Goal: Information Seeking & Learning: Learn about a topic

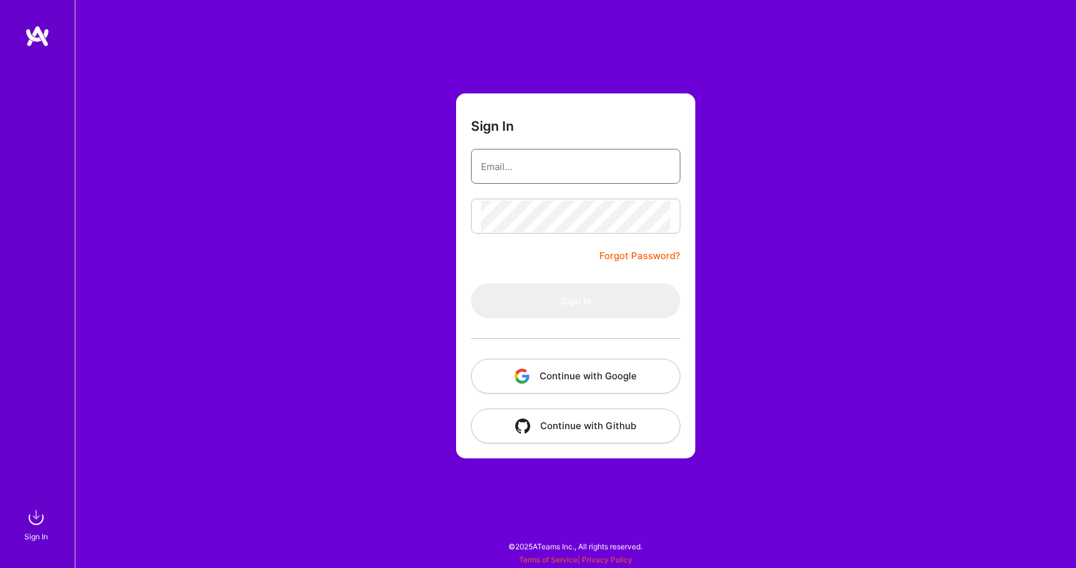
type input "[EMAIL_ADDRESS][DOMAIN_NAME]"
click at [576, 301] on button "Sign In" at bounding box center [575, 300] width 209 height 35
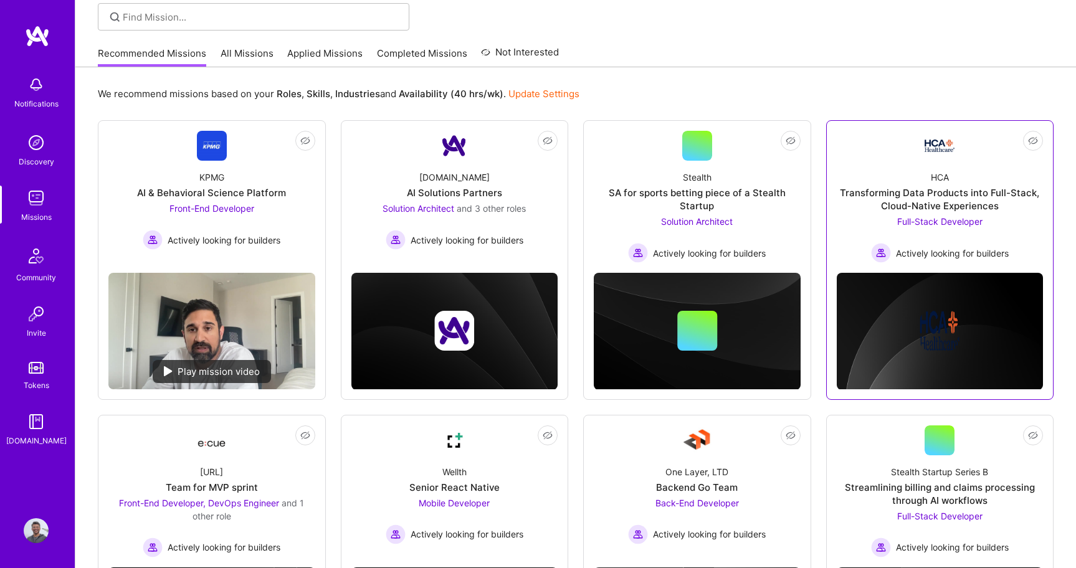
scroll to position [85, 0]
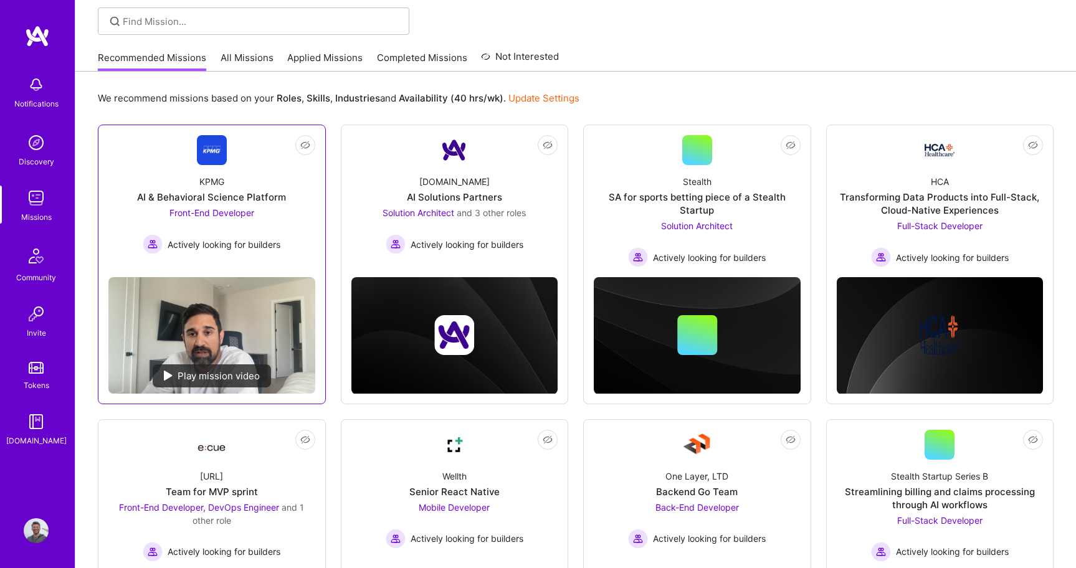
click at [162, 169] on div "KPMG AI & Behavioral Science Platform Front-End Developer Actively looking for …" at bounding box center [211, 209] width 207 height 89
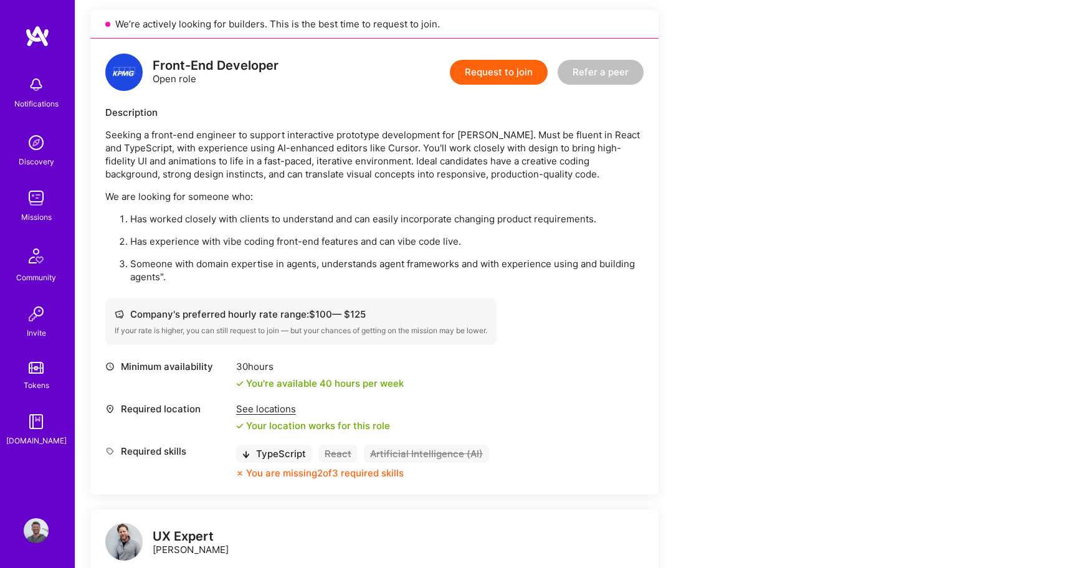
scroll to position [285, 0]
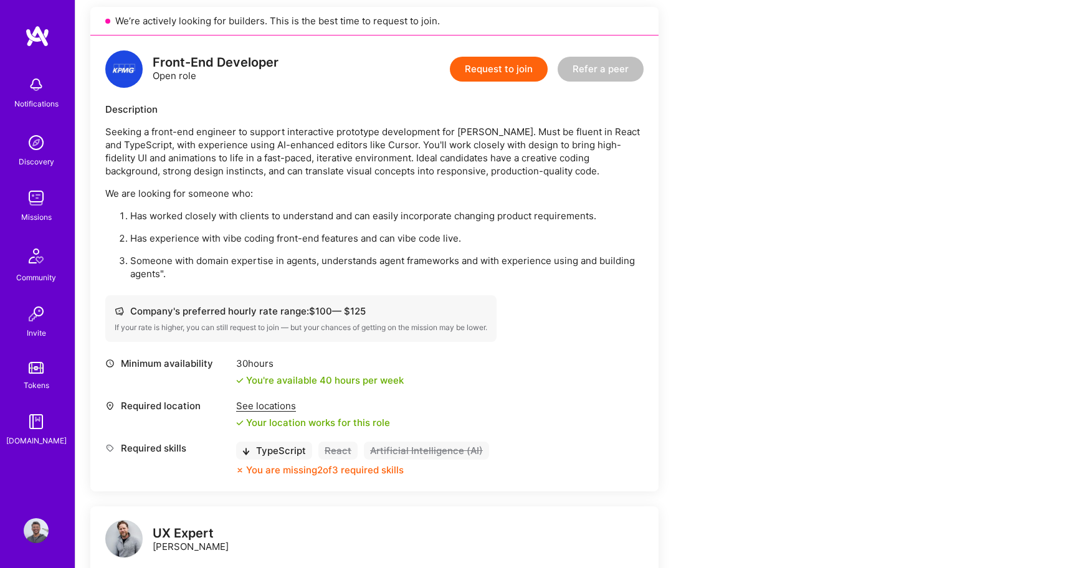
click at [272, 406] on div "See locations" at bounding box center [313, 405] width 154 height 13
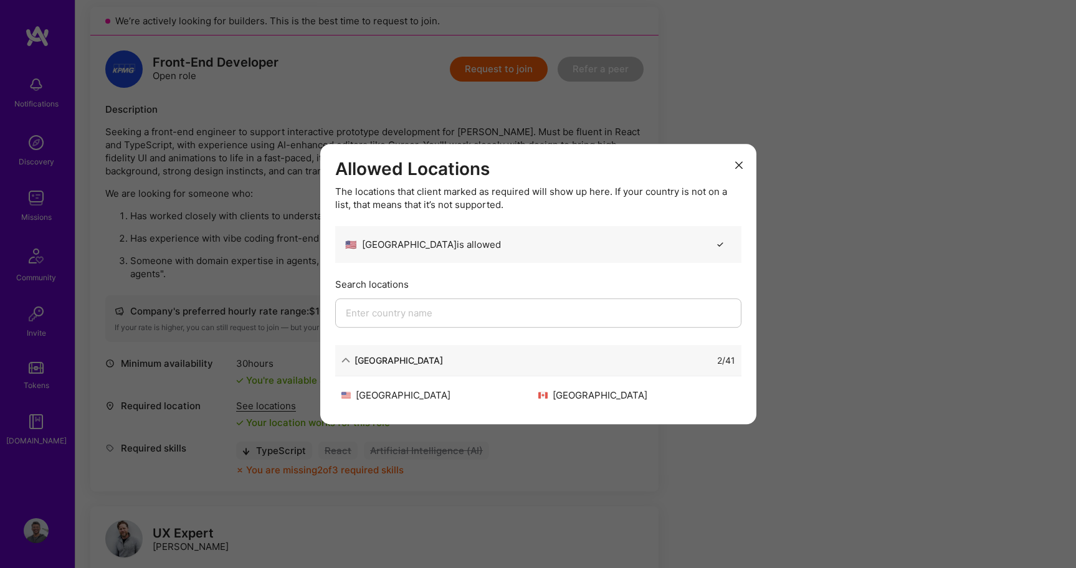
click at [279, 374] on div "Allowed Locations The locations that client marked as required will show up her…" at bounding box center [538, 284] width 1076 height 568
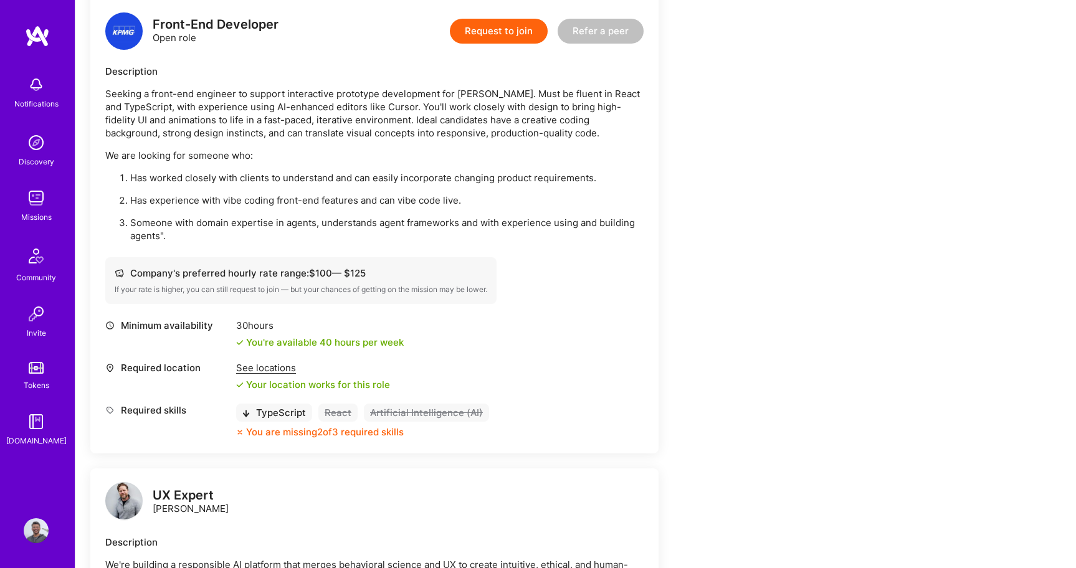
scroll to position [331, 0]
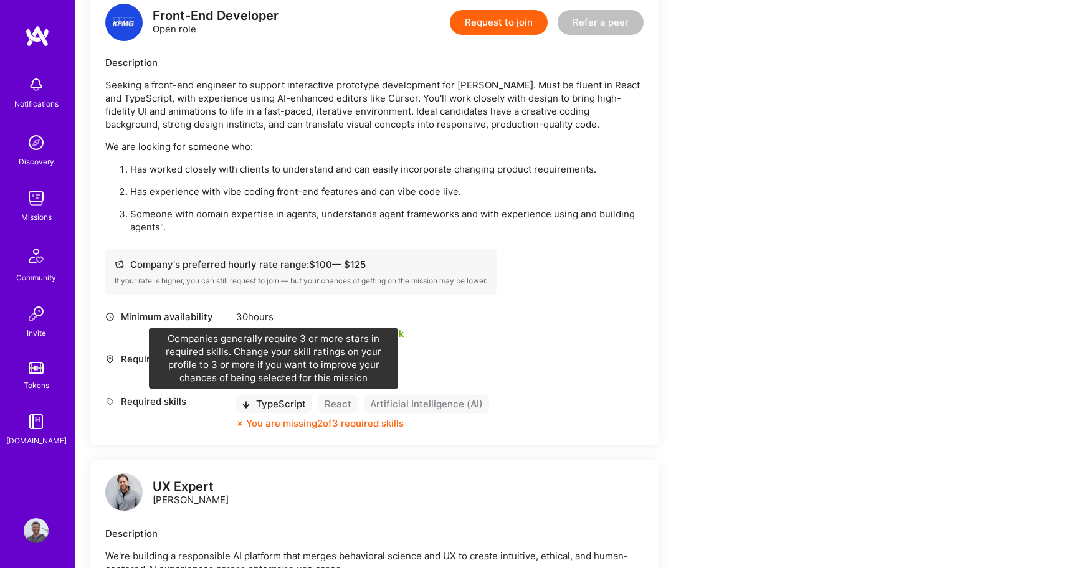
click at [252, 404] on div "TypeScript" at bounding box center [274, 404] width 76 height 18
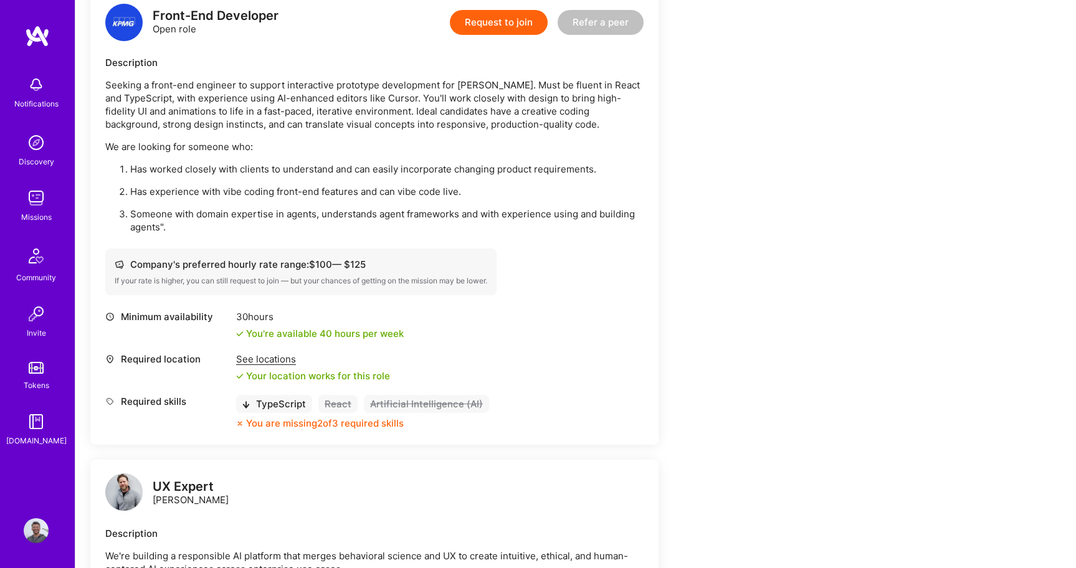
click at [247, 404] on icon at bounding box center [245, 404] width 7 height 7
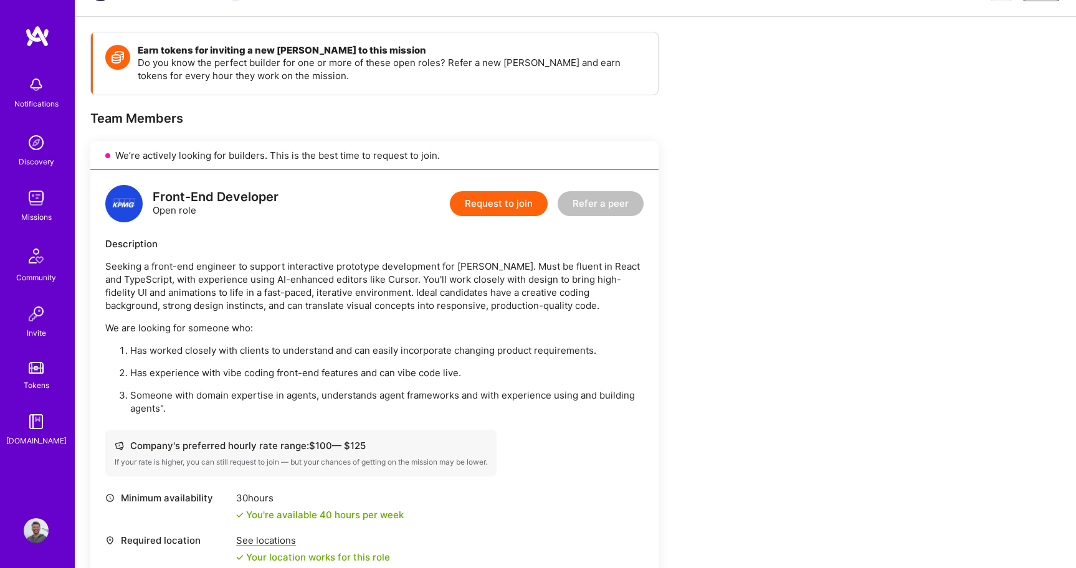
scroll to position [150, 0]
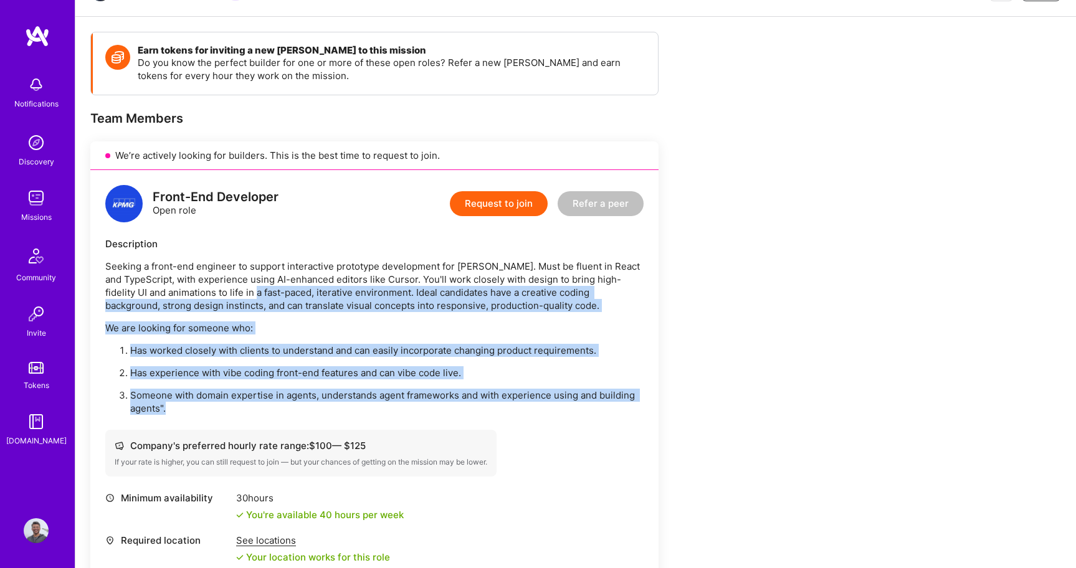
drag, startPoint x: 247, startPoint y: 404, endPoint x: 240, endPoint y: 293, distance: 111.7
click at [240, 293] on div "Seeking a front-end engineer to support interactive prototype development for […" at bounding box center [374, 337] width 538 height 155
click at [253, 325] on p "We are looking for someone who:" at bounding box center [374, 327] width 538 height 13
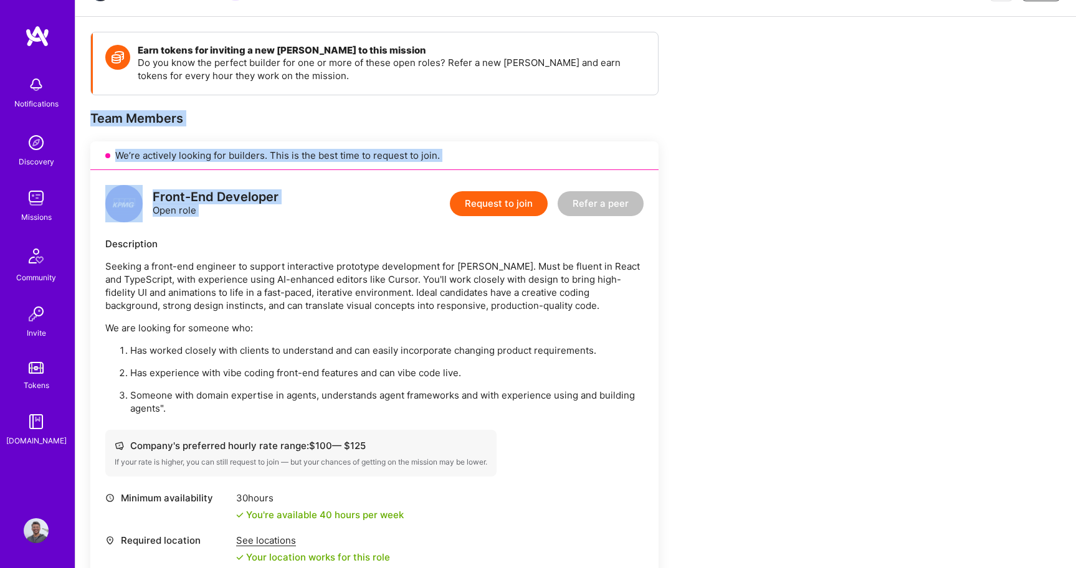
drag, startPoint x: 390, startPoint y: 189, endPoint x: 381, endPoint y: 96, distance: 93.2
click at [381, 96] on div "Earn tokens for inviting a new [PERSON_NAME] to this mission Do you know the pe…" at bounding box center [374, 465] width 568 height 867
click at [391, 150] on div "We’re actively looking for builders. This is the best time to request to join." at bounding box center [374, 155] width 568 height 29
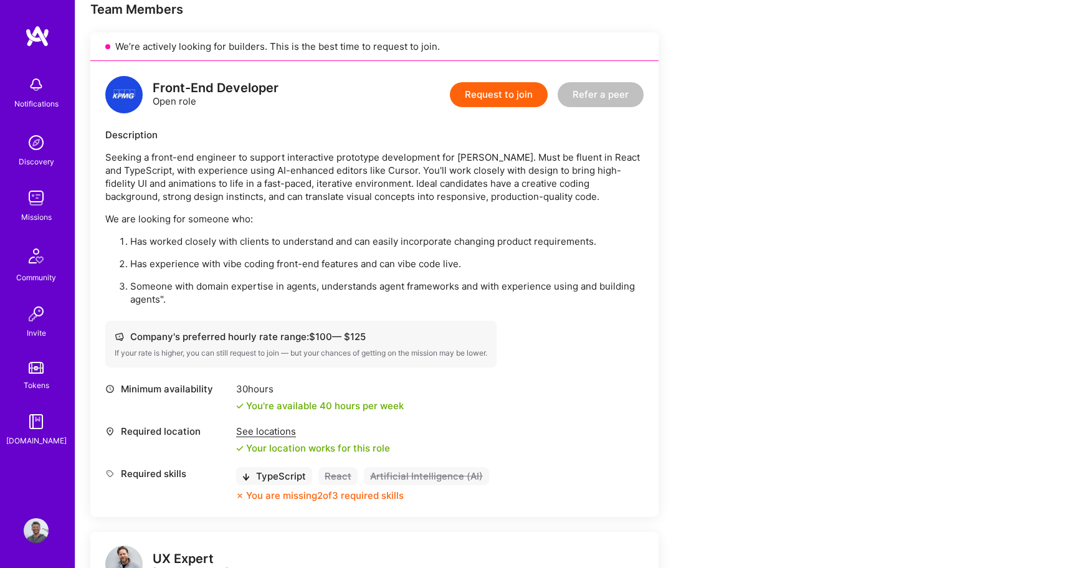
scroll to position [202, 0]
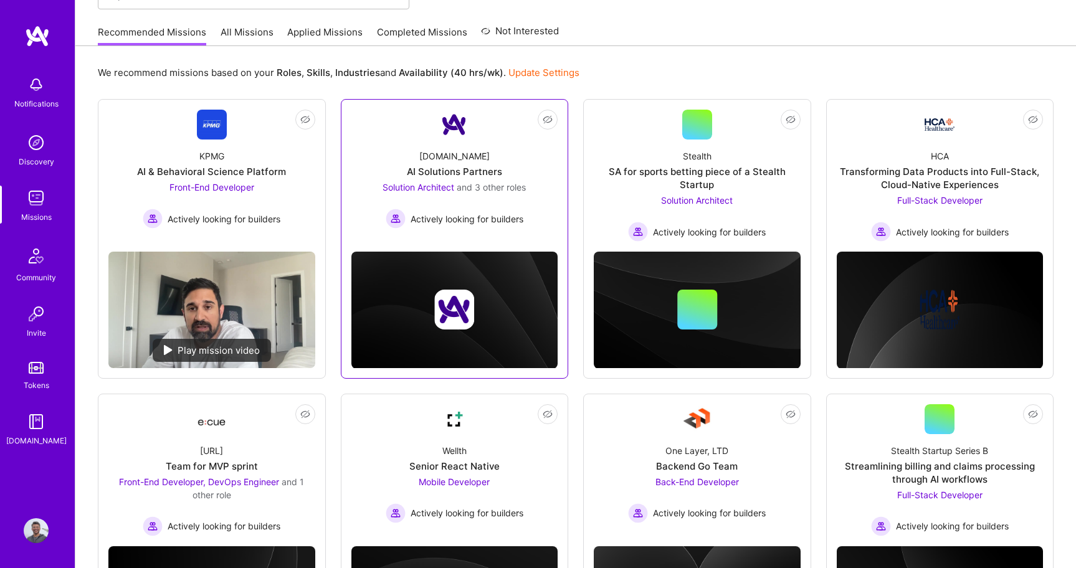
scroll to position [122, 0]
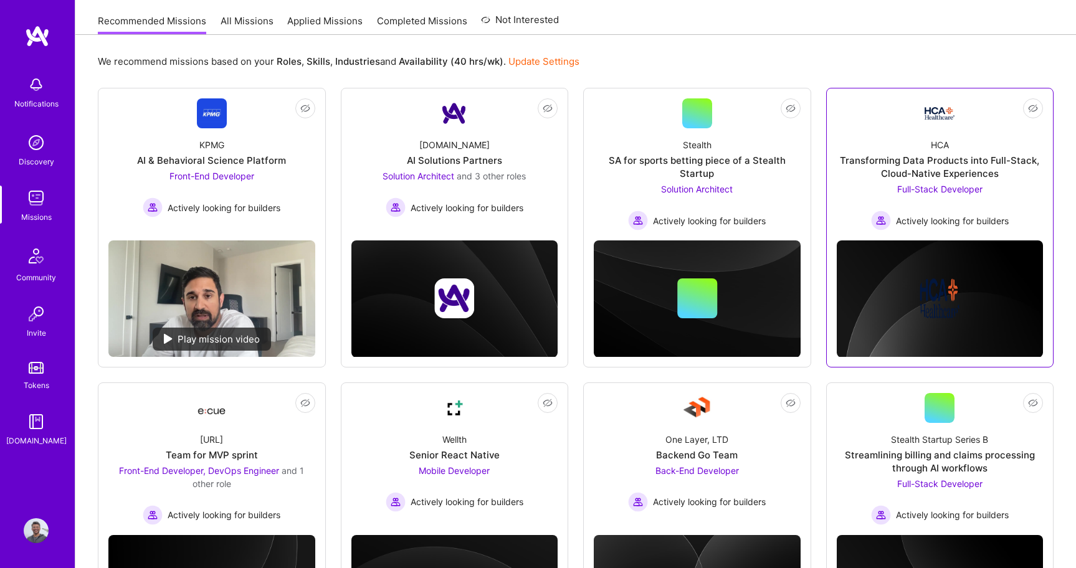
click at [853, 204] on div "HCA Transforming Data Products into Full-Stack, Cloud-Native Experiences Full-S…" at bounding box center [940, 179] width 207 height 102
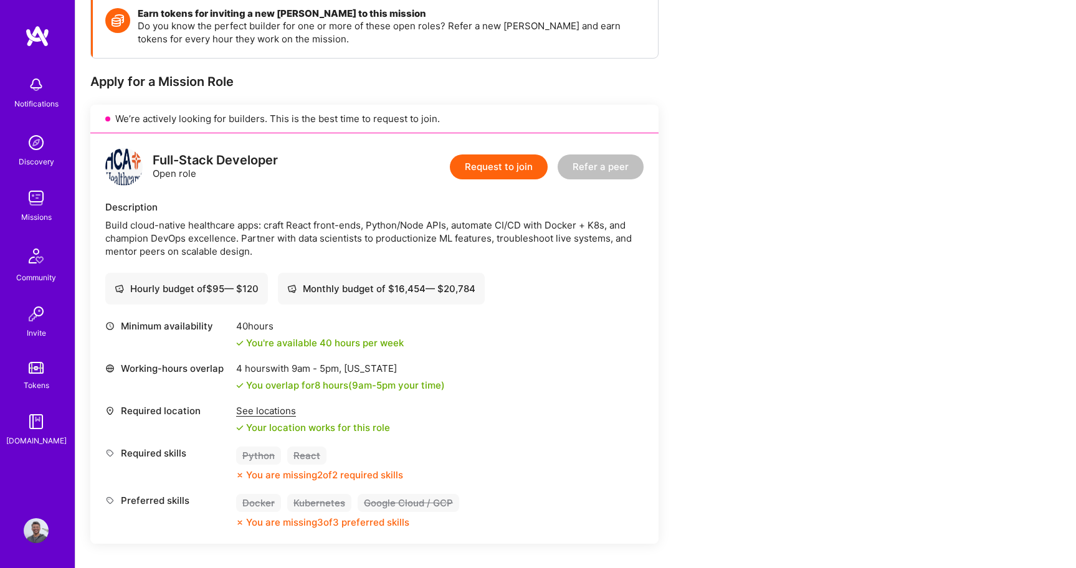
scroll to position [204, 0]
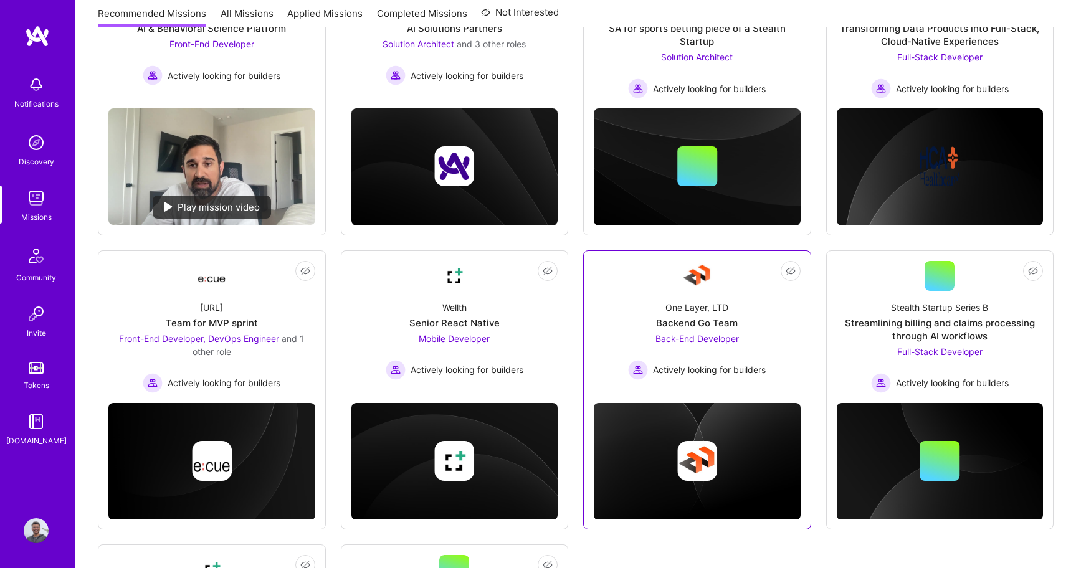
scroll to position [264, 0]
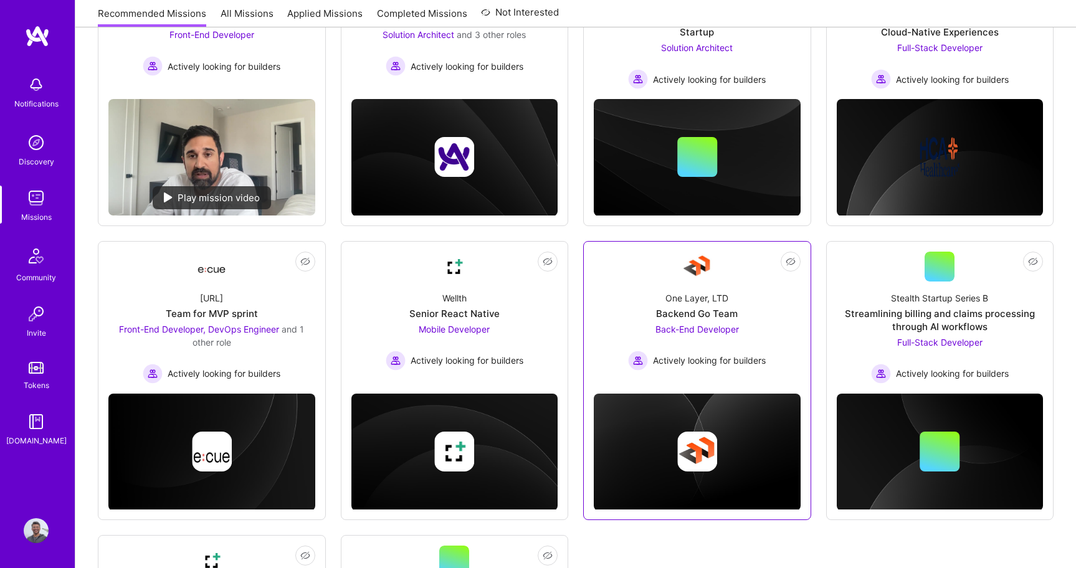
click at [646, 287] on div "One Layer, LTD Backend Go Team Back-End Developer Actively looking for builders" at bounding box center [697, 326] width 207 height 89
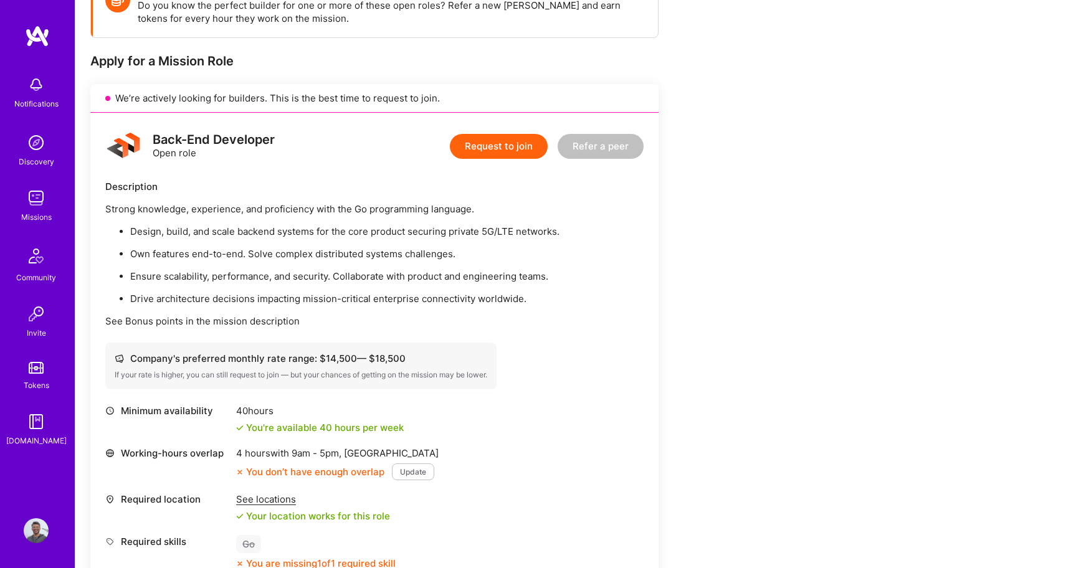
scroll to position [235, 0]
